Goal: Information Seeking & Learning: Understand process/instructions

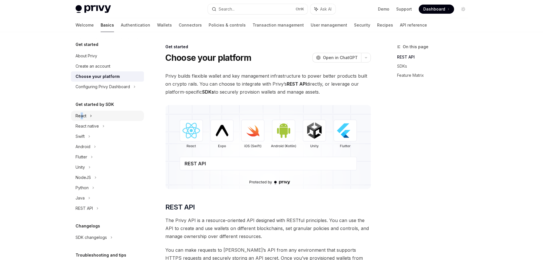
click at [82, 117] on div "React" at bounding box center [81, 115] width 11 height 7
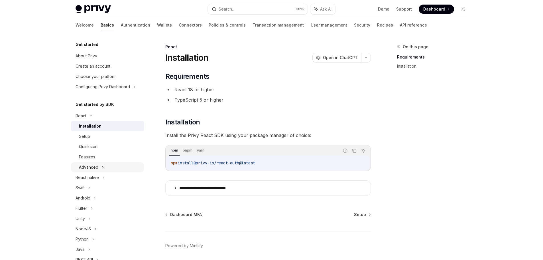
click at [99, 170] on div "Advanced" at bounding box center [107, 167] width 73 height 10
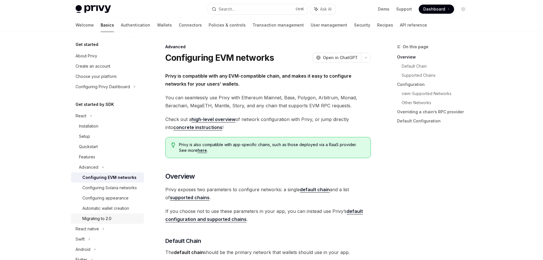
click at [118, 222] on div "Migrating to 2.0" at bounding box center [111, 218] width 58 height 7
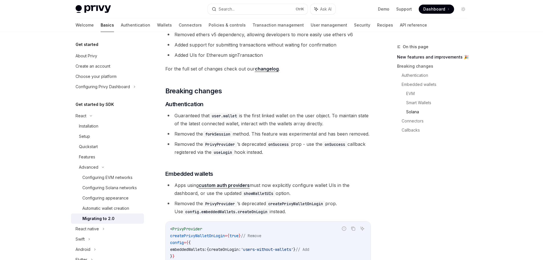
click at [407, 113] on link "Solana" at bounding box center [439, 111] width 66 height 9
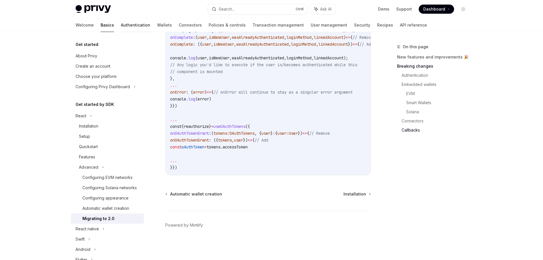
scroll to position [1657, 0]
click at [121, 26] on link "Authentication" at bounding box center [135, 25] width 29 height 14
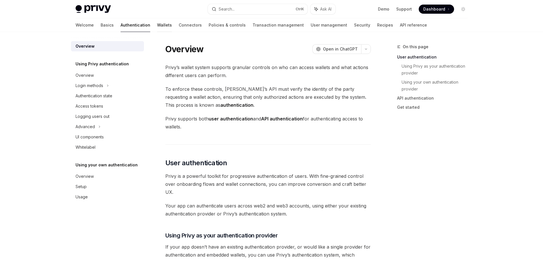
click at [157, 24] on link "Wallets" at bounding box center [164, 25] width 15 height 14
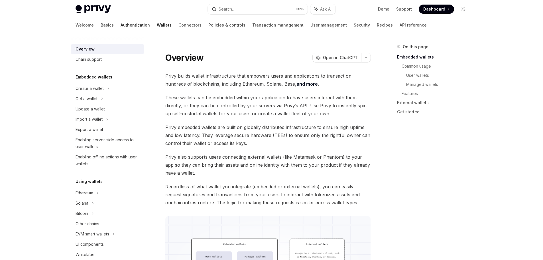
click at [121, 24] on link "Authentication" at bounding box center [135, 25] width 29 height 14
type textarea "*"
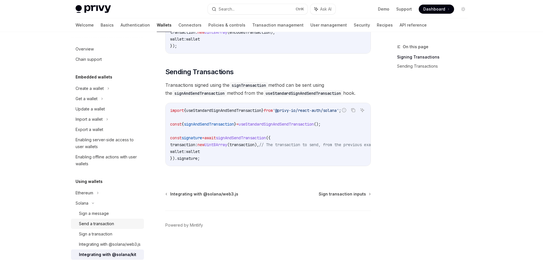
scroll to position [56, 0]
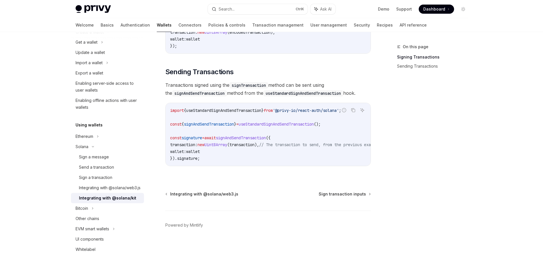
drag, startPoint x: 315, startPoint y: 166, endPoint x: 355, endPoint y: 164, distance: 40.5
click at [355, 164] on div "Report incorrect code Copy Ask AI import { useStandardSignAndSendTransaction } …" at bounding box center [268, 134] width 206 height 63
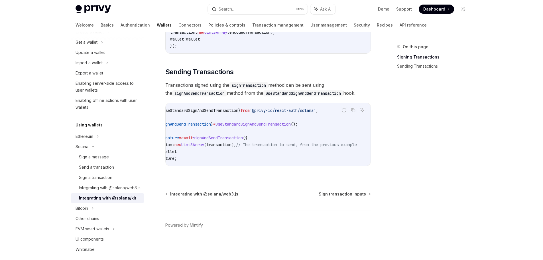
scroll to position [0, 44]
click at [391, 153] on div "On this page Signing Transactions Sending Transactions" at bounding box center [429, 151] width 87 height 216
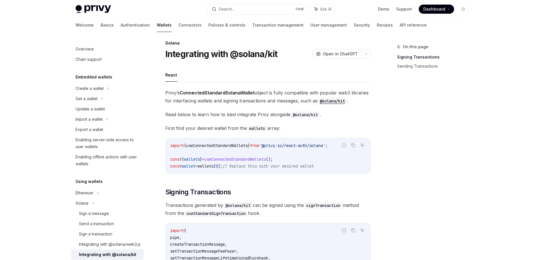
scroll to position [0, 0]
